Goal: Transaction & Acquisition: Purchase product/service

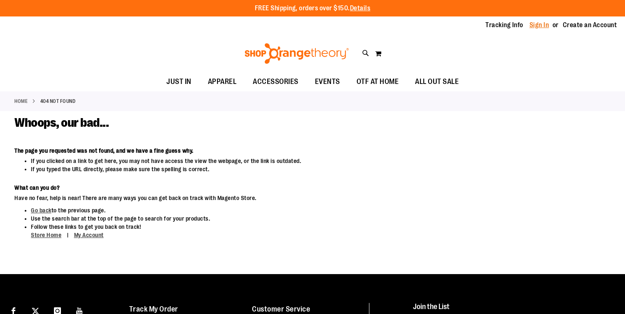
click at [546, 23] on link "Sign In" at bounding box center [539, 25] width 20 height 9
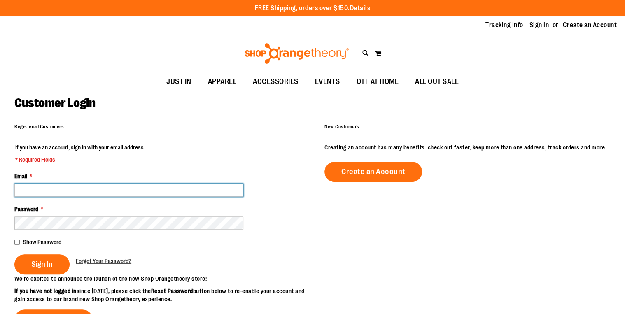
click at [84, 191] on input "Email *" at bounding box center [128, 190] width 229 height 13
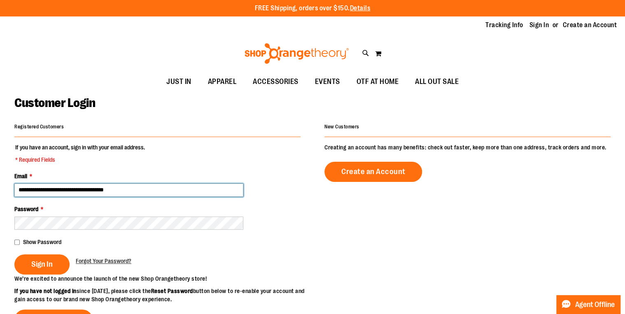
type input "**********"
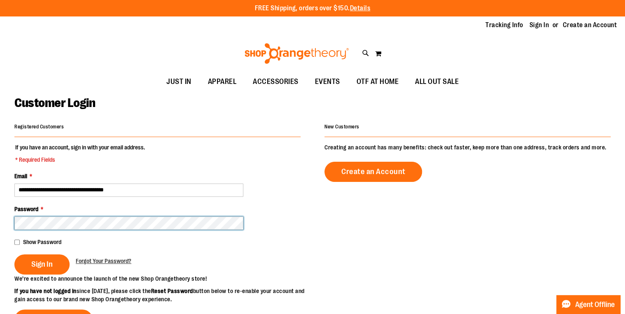
click at [14, 254] on button "Sign In" at bounding box center [41, 264] width 55 height 20
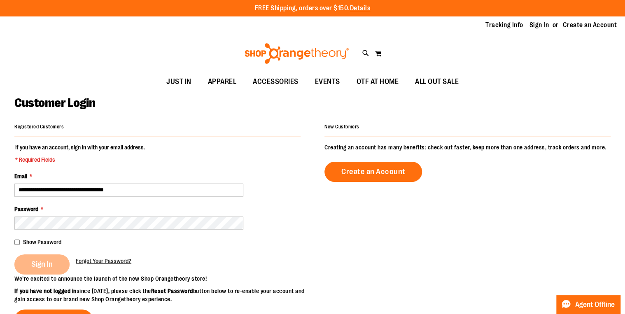
click at [46, 265] on div "Sign In" at bounding box center [44, 264] width 61 height 20
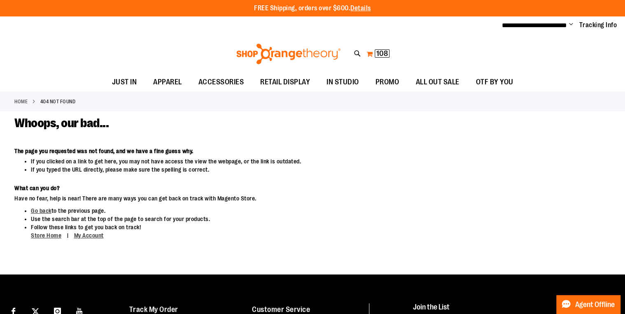
click at [381, 53] on span "108" at bounding box center [382, 53] width 12 height 8
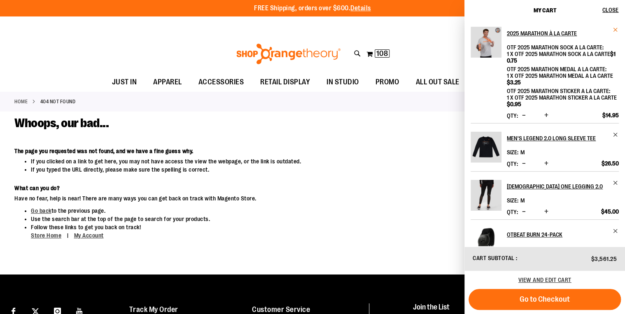
click at [614, 29] on span "Remove item" at bounding box center [616, 30] width 6 height 6
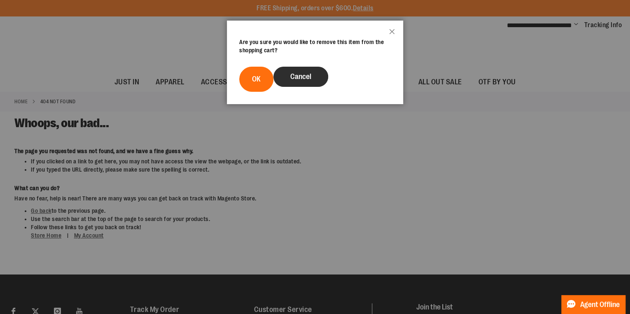
click at [304, 78] on span "Cancel" at bounding box center [300, 76] width 21 height 8
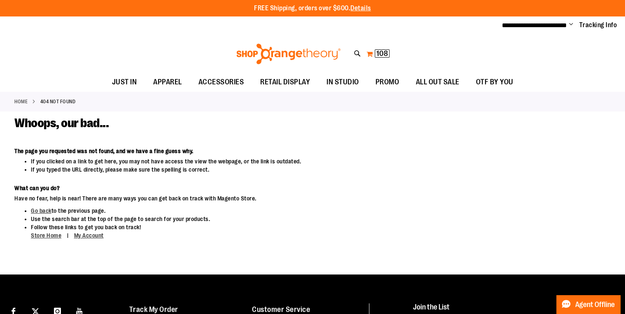
click at [383, 54] on span "108" at bounding box center [382, 53] width 12 height 8
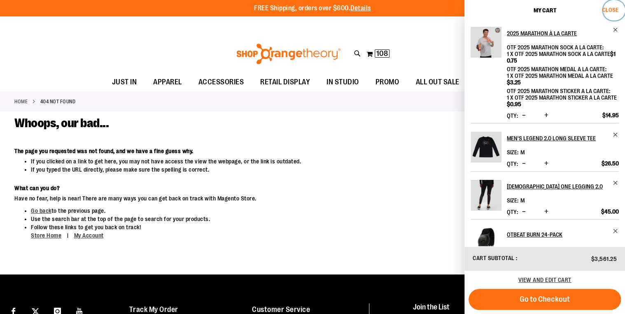
click at [612, 9] on span "Close" at bounding box center [610, 10] width 16 height 7
